Goal: Transaction & Acquisition: Purchase product/service

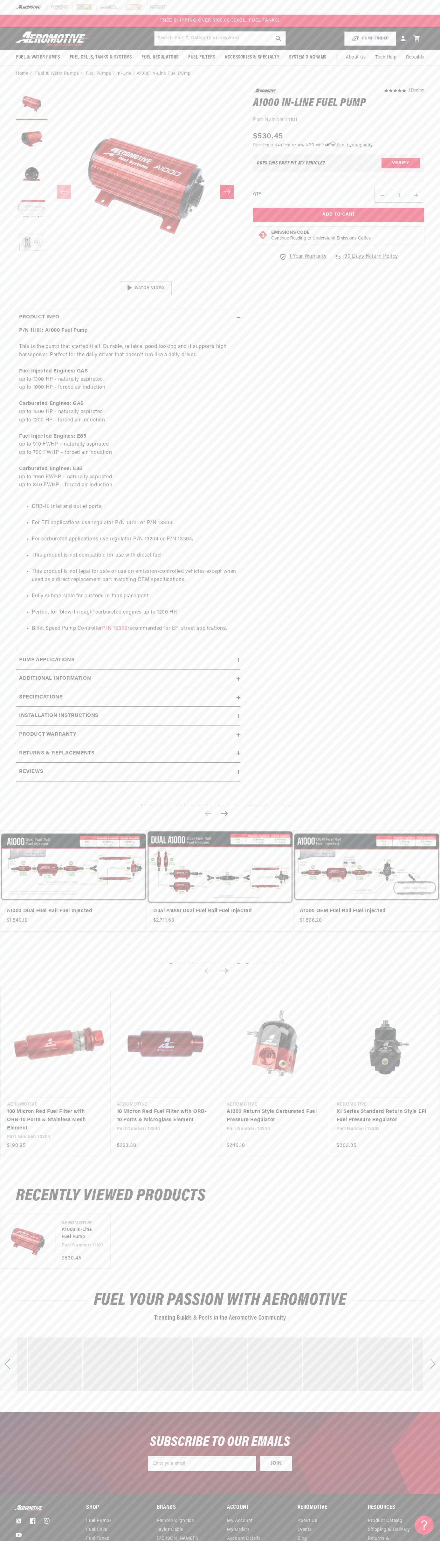
click at [405, 16] on div "FREE SHIPPING OVER $109.00 (EXCL. FUEL TANKS)" at bounding box center [220, 21] width 440 height 13
click at [419, 534] on div "5.0 star rating 1 Review A1000 In-Line Fuel Pump A1000 In-Line Fuel Pump 5.0 st…" at bounding box center [332, 437] width 184 height 699
click at [187, 1541] on html "Skip to content Your cart Your cart is empty Loading... You may also like Subto…" at bounding box center [220, 770] width 440 height 1541
click at [19, 527] on div "P/N 11101: A1000 Fuel Pump This is the pump that started it all. Durable, relia…" at bounding box center [128, 484] width 225 height 315
